Goal: Find specific page/section: Find specific page/section

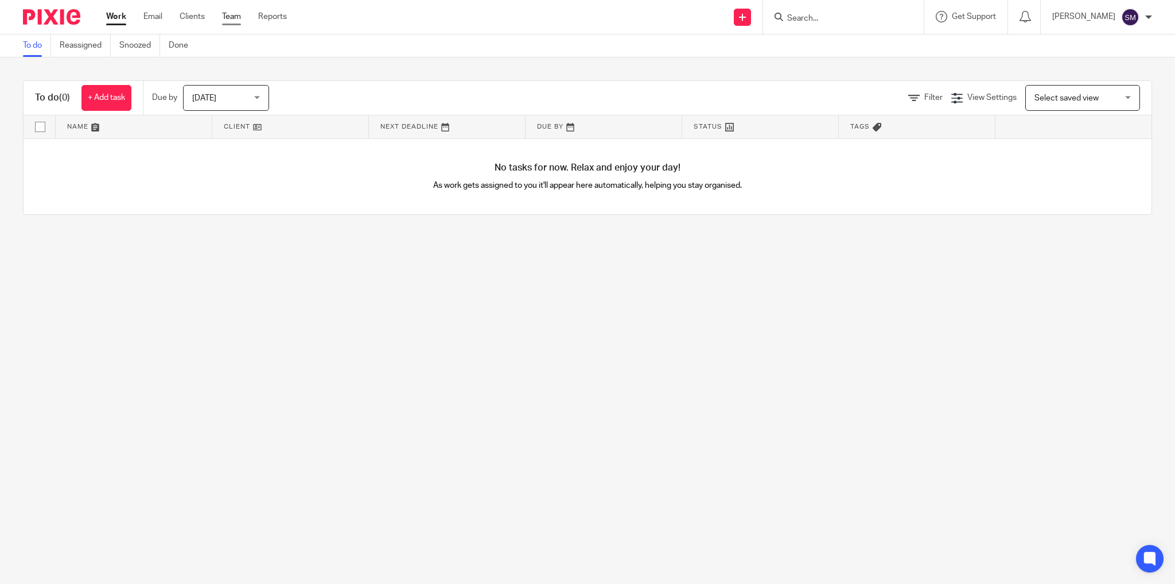
click at [236, 22] on link "Team" at bounding box center [231, 16] width 19 height 11
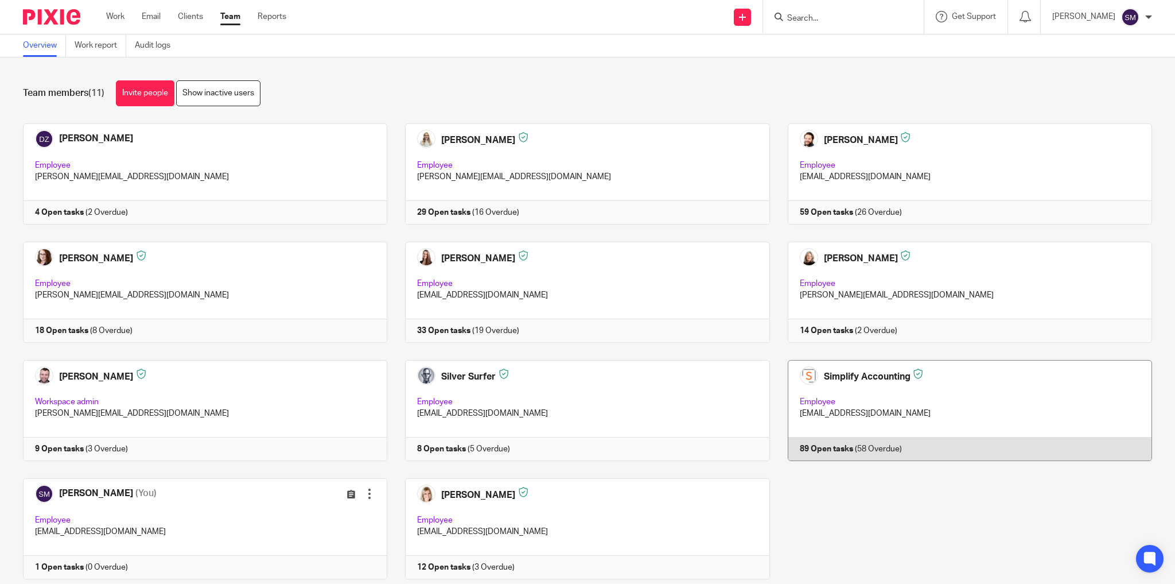
click at [1039, 428] on link at bounding box center [961, 410] width 382 height 101
click at [1024, 425] on link at bounding box center [961, 410] width 382 height 101
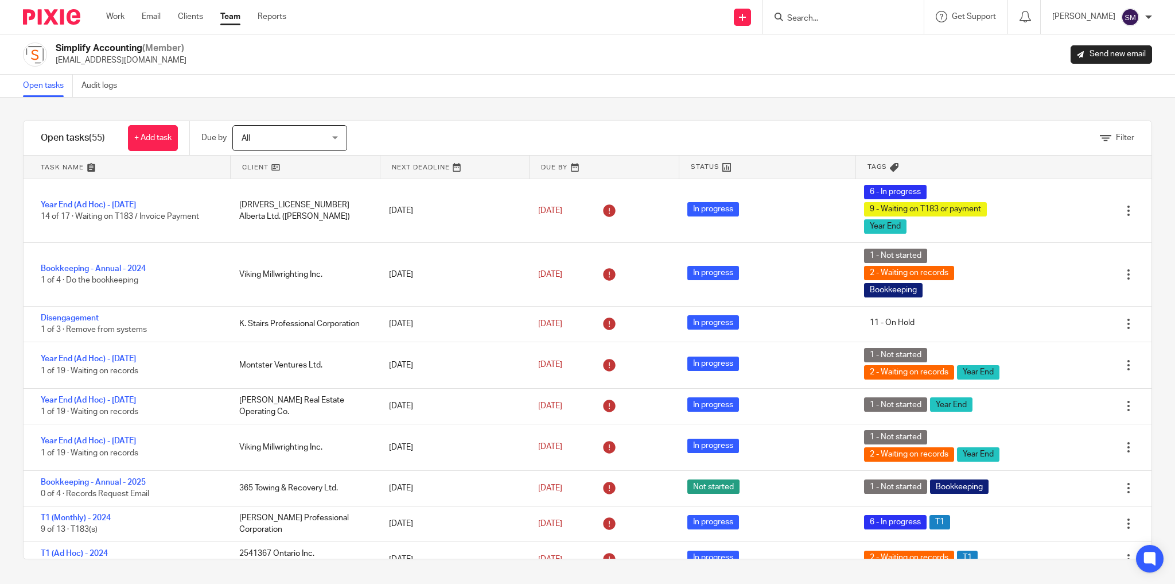
click at [824, 24] on div at bounding box center [843, 17] width 161 height 34
click at [836, 22] on input "Search" at bounding box center [837, 19] width 103 height 10
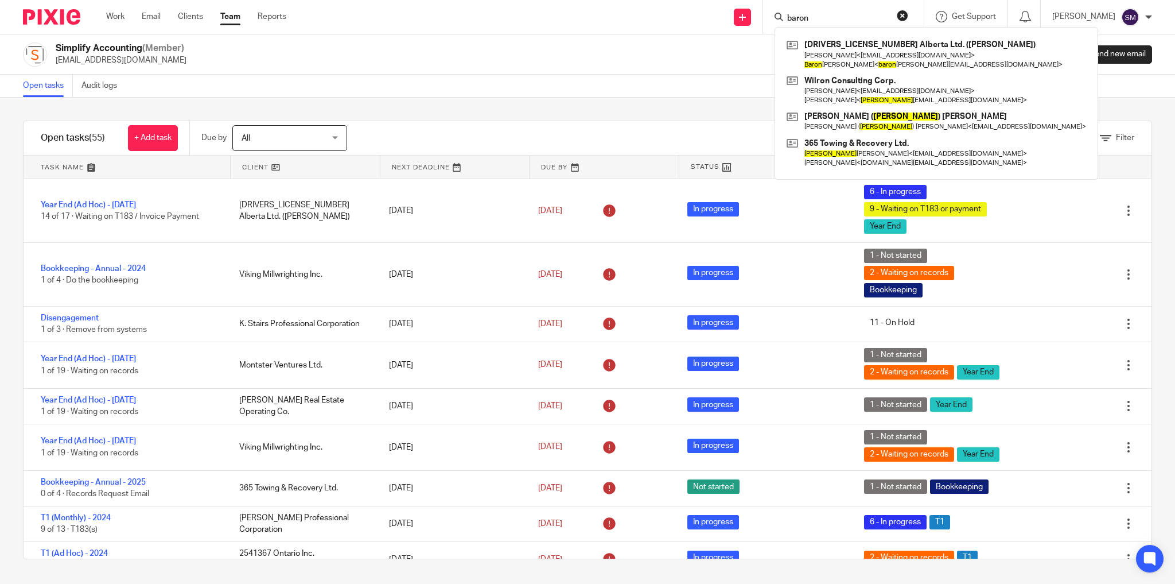
type input "baron"
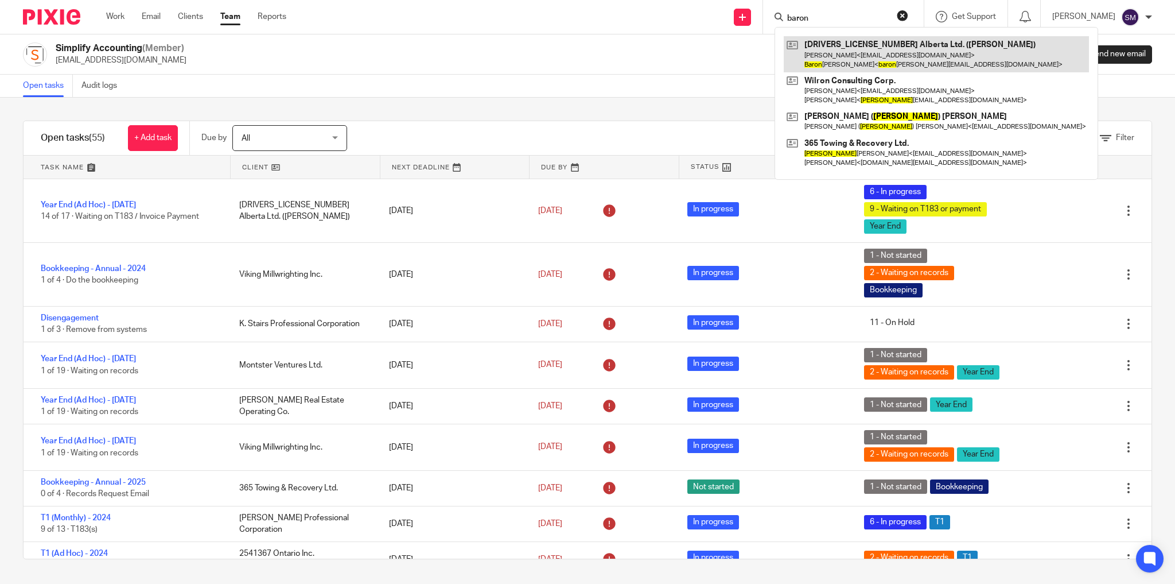
click at [934, 59] on link at bounding box center [936, 54] width 305 height 36
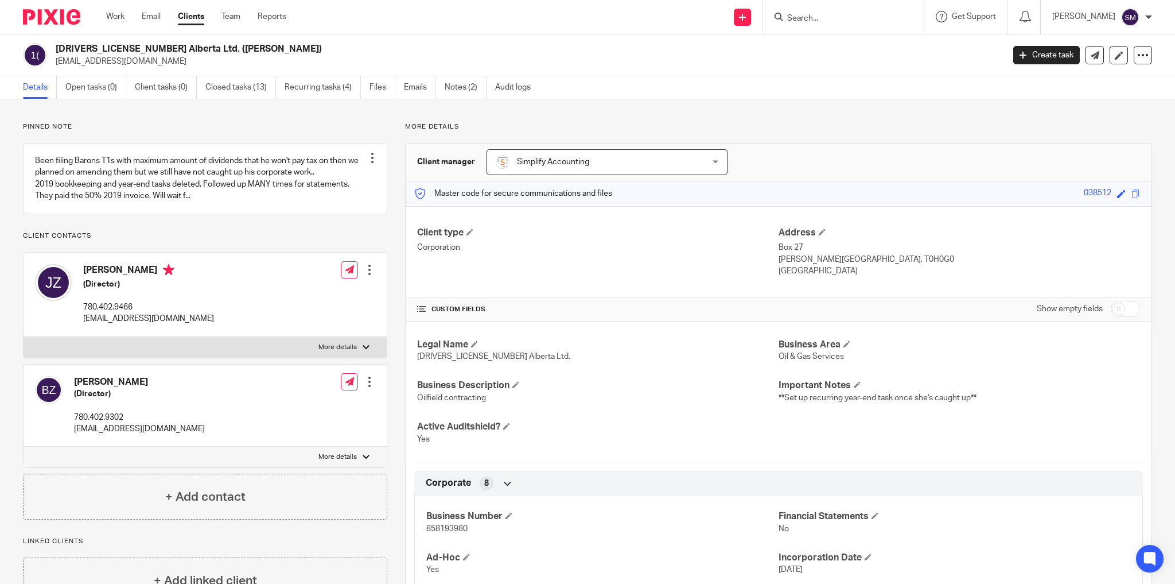
drag, startPoint x: 215, startPoint y: 127, endPoint x: 169, endPoint y: 119, distance: 47.3
click at [215, 127] on p "Pinned note" at bounding box center [205, 126] width 364 height 9
drag, startPoint x: 119, startPoint y: 12, endPoint x: 159, endPoint y: 24, distance: 41.4
click at [119, 12] on link "Work" at bounding box center [115, 16] width 18 height 11
click at [234, 18] on link "Team" at bounding box center [231, 16] width 19 height 11
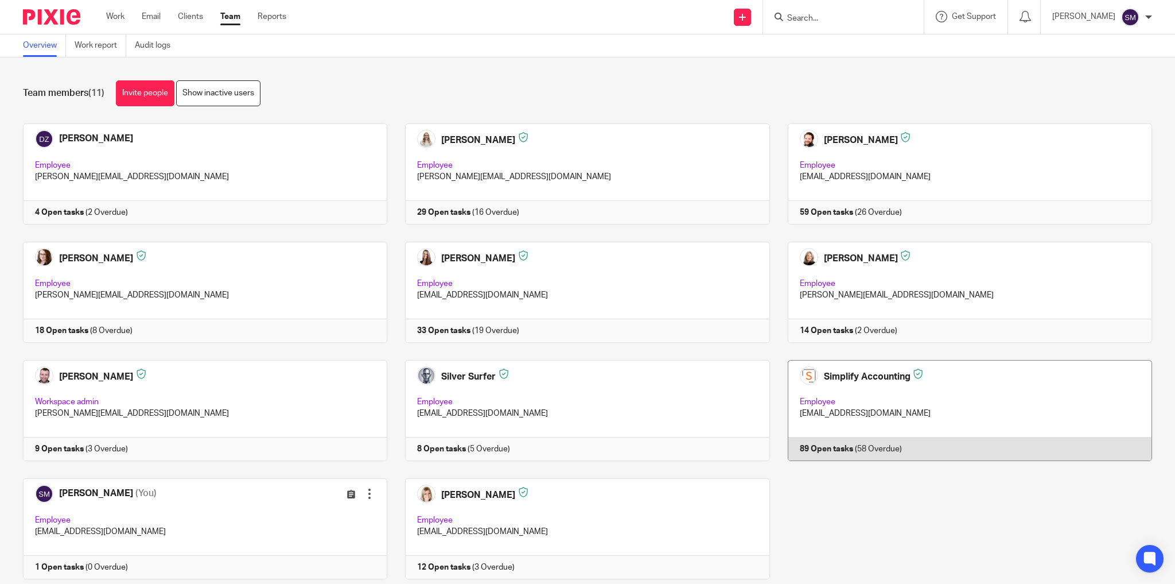
click at [961, 406] on link at bounding box center [961, 410] width 382 height 101
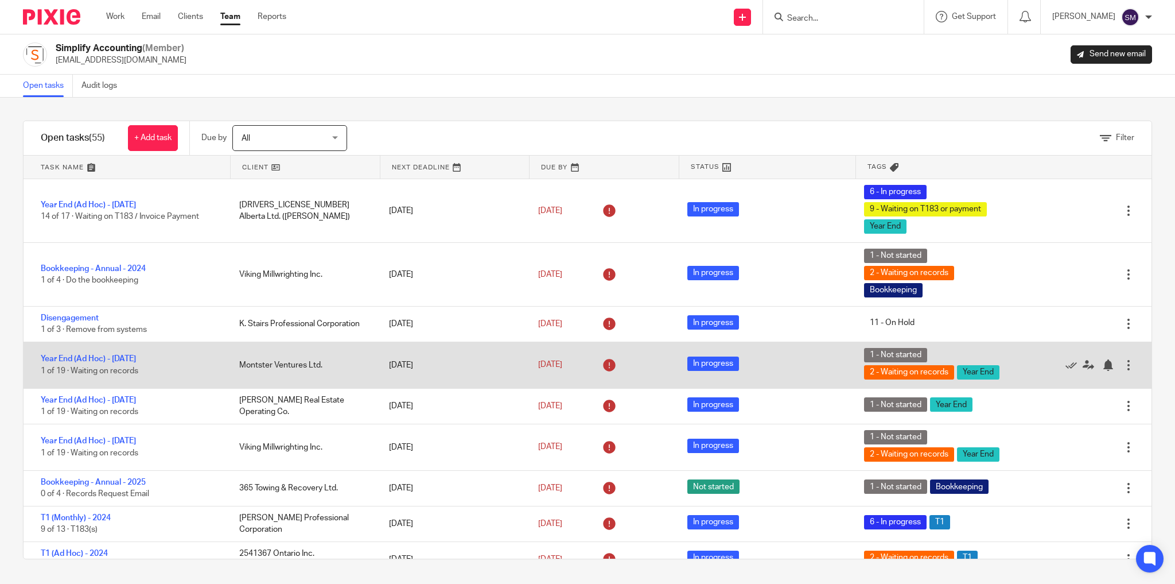
click at [113, 367] on span "1 of 19 · Waiting on records" at bounding box center [90, 371] width 98 height 8
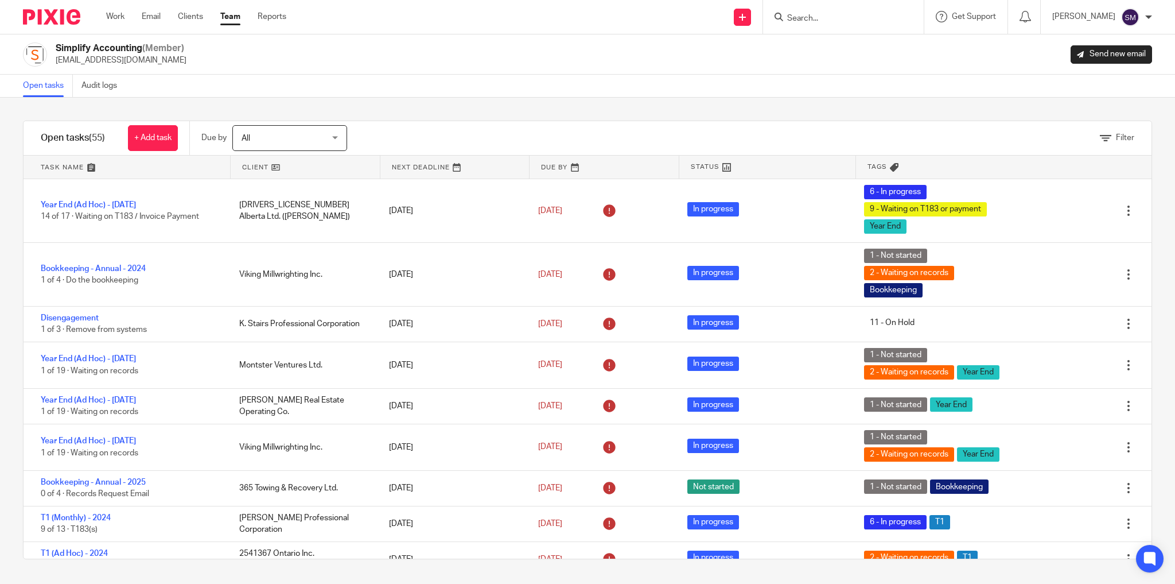
click at [884, 14] on input "Search" at bounding box center [837, 19] width 103 height 10
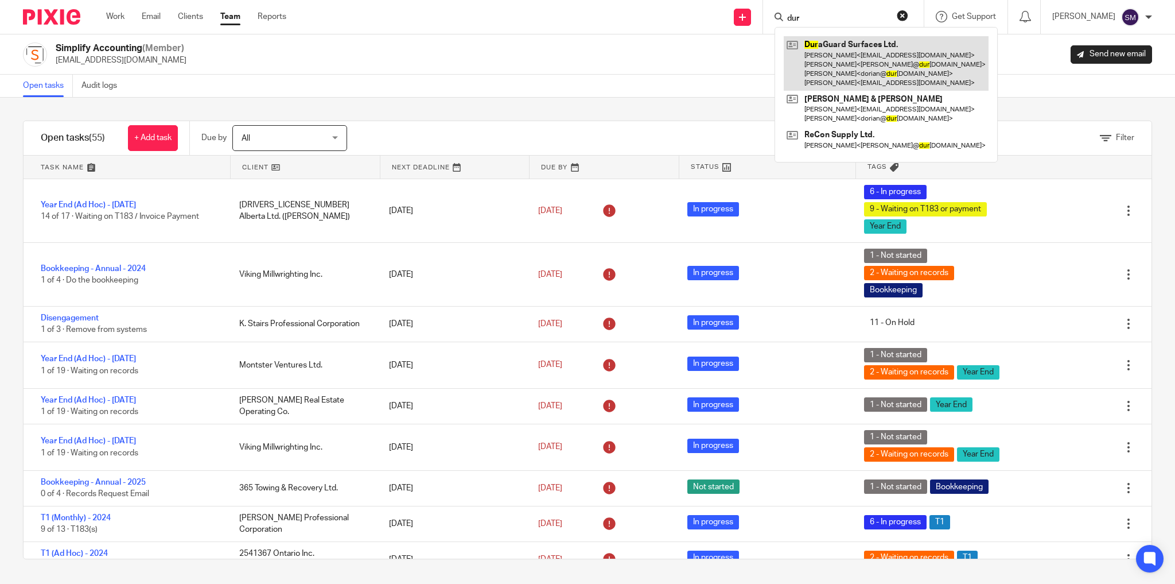
type input "dur"
click at [883, 45] on link at bounding box center [886, 63] width 205 height 55
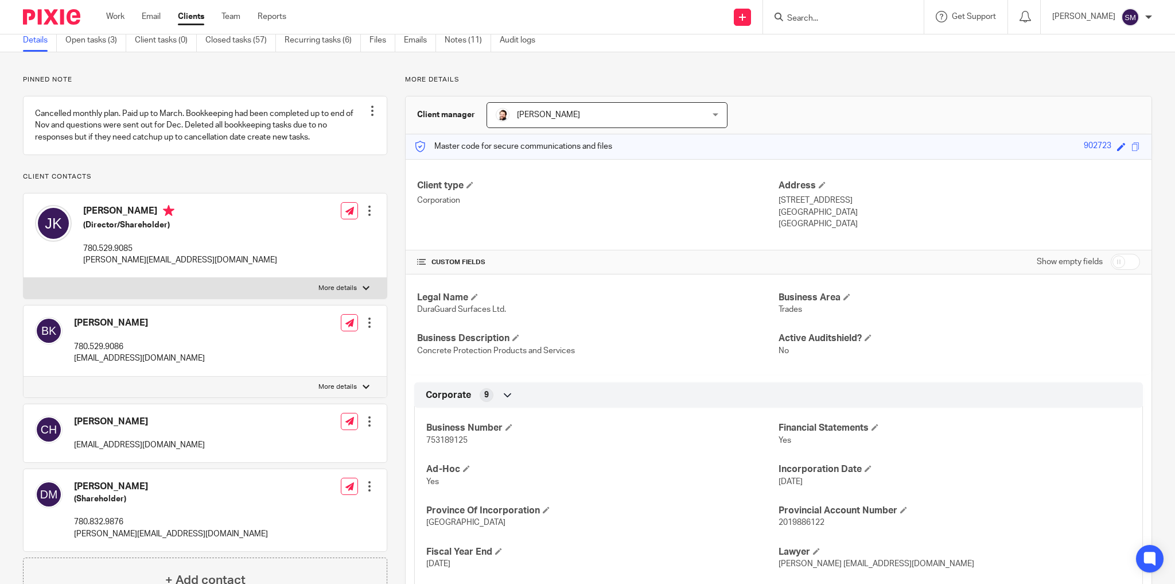
scroll to position [46, 0]
click at [465, 42] on link "Notes (11)" at bounding box center [468, 41] width 46 height 22
